Goal: Navigation & Orientation: Find specific page/section

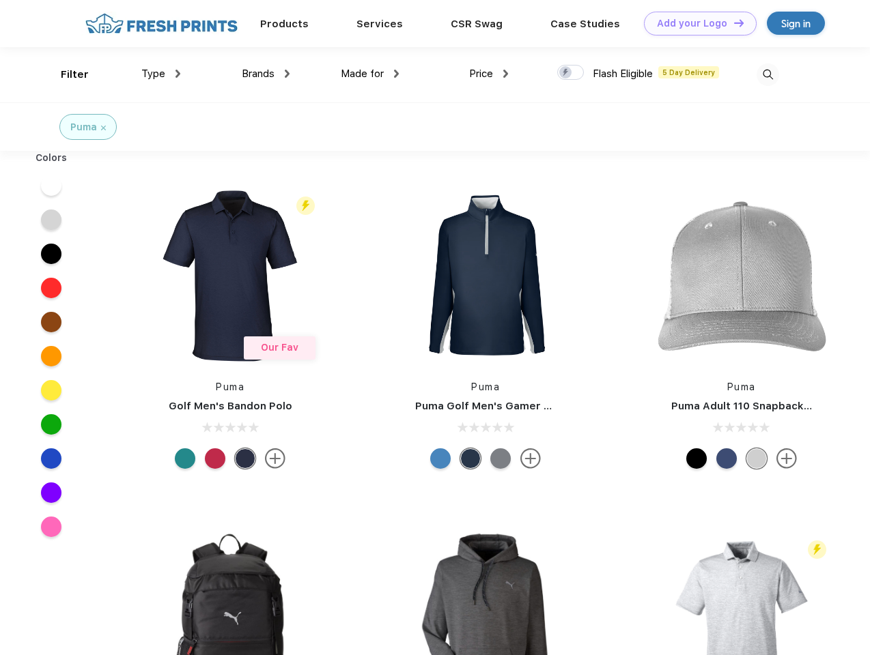
click at [695, 23] on link "Add your Logo Design Tool" at bounding box center [700, 24] width 113 height 24
click at [0, 0] on div "Design Tool" at bounding box center [0, 0] width 0 height 0
click at [732, 23] on link "Add your Logo Design Tool" at bounding box center [700, 24] width 113 height 24
click at [66, 74] on div "Filter" at bounding box center [75, 75] width 28 height 16
click at [161, 74] on span "Type" at bounding box center [153, 74] width 24 height 12
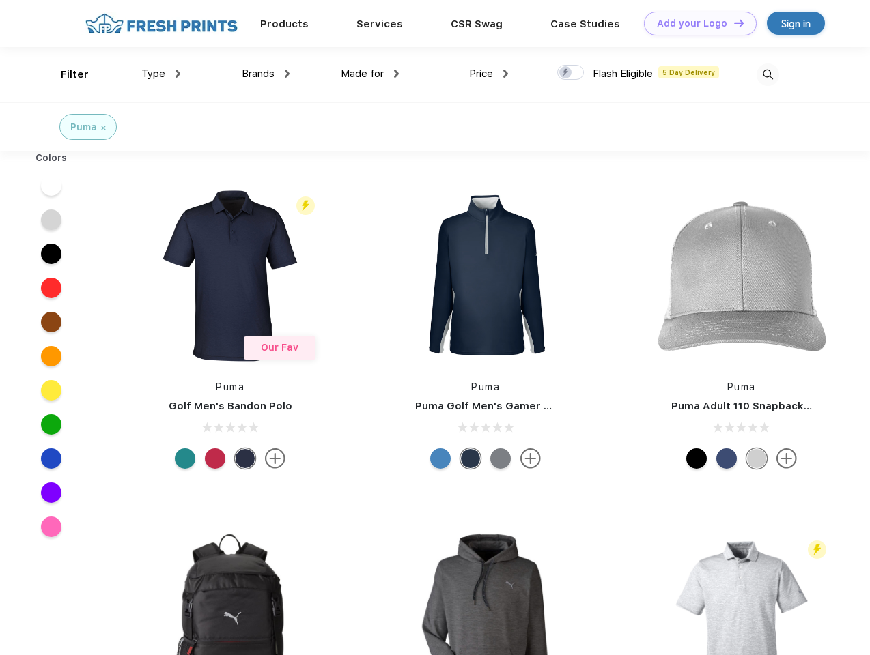
click at [266, 74] on span "Brands" at bounding box center [258, 74] width 33 height 12
click at [370, 74] on span "Made for" at bounding box center [362, 74] width 43 height 12
click at [489, 74] on span "Price" at bounding box center [481, 74] width 24 height 12
click at [571, 73] on div at bounding box center [570, 72] width 27 height 15
click at [566, 73] on input "checkbox" at bounding box center [561, 68] width 9 height 9
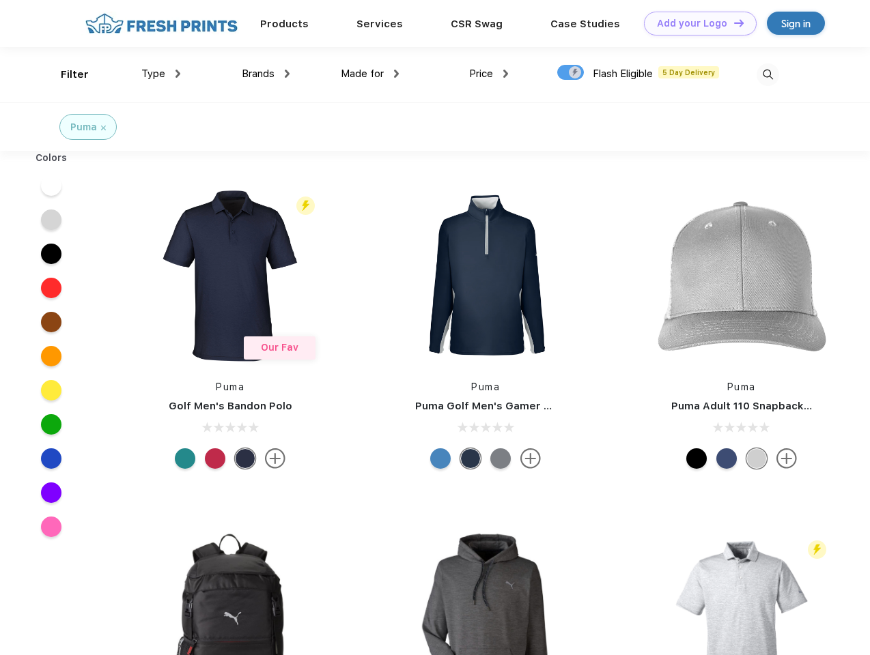
click at [767, 74] on img at bounding box center [767, 74] width 23 height 23
